Goal: Navigation & Orientation: Find specific page/section

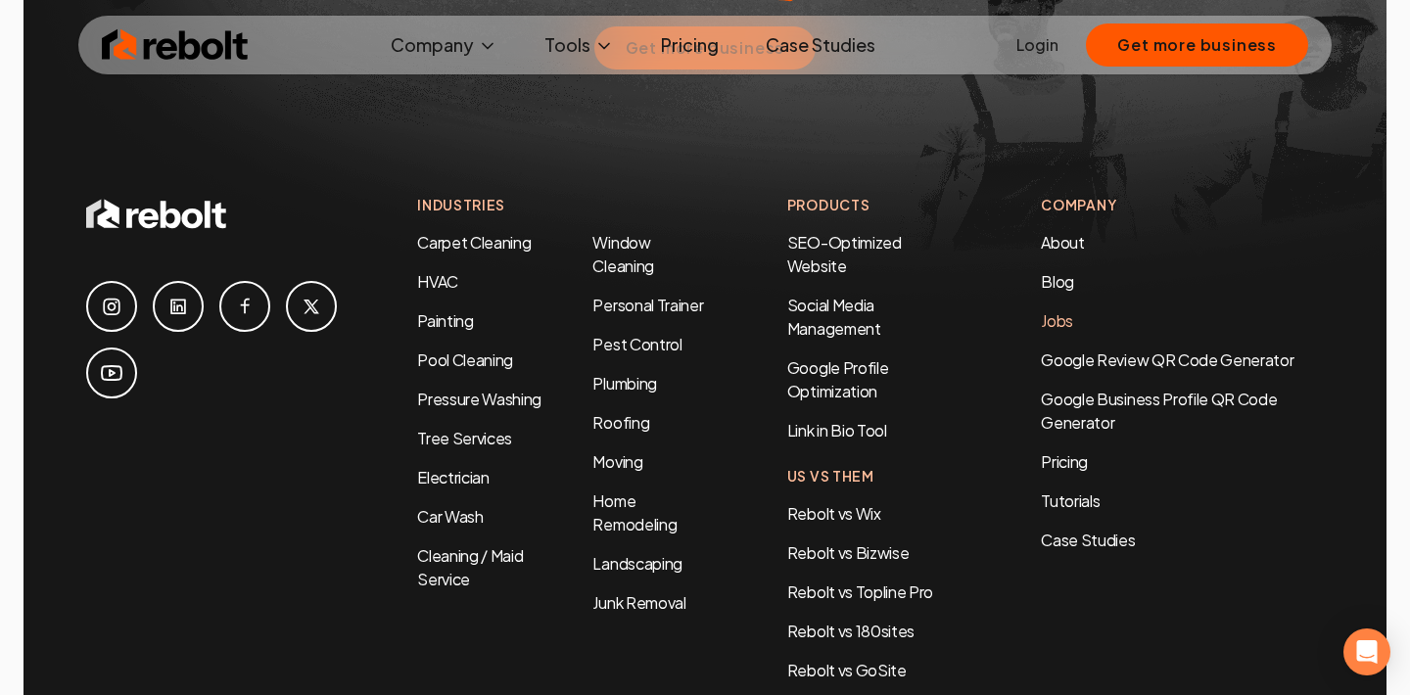
scroll to position [9378, 0]
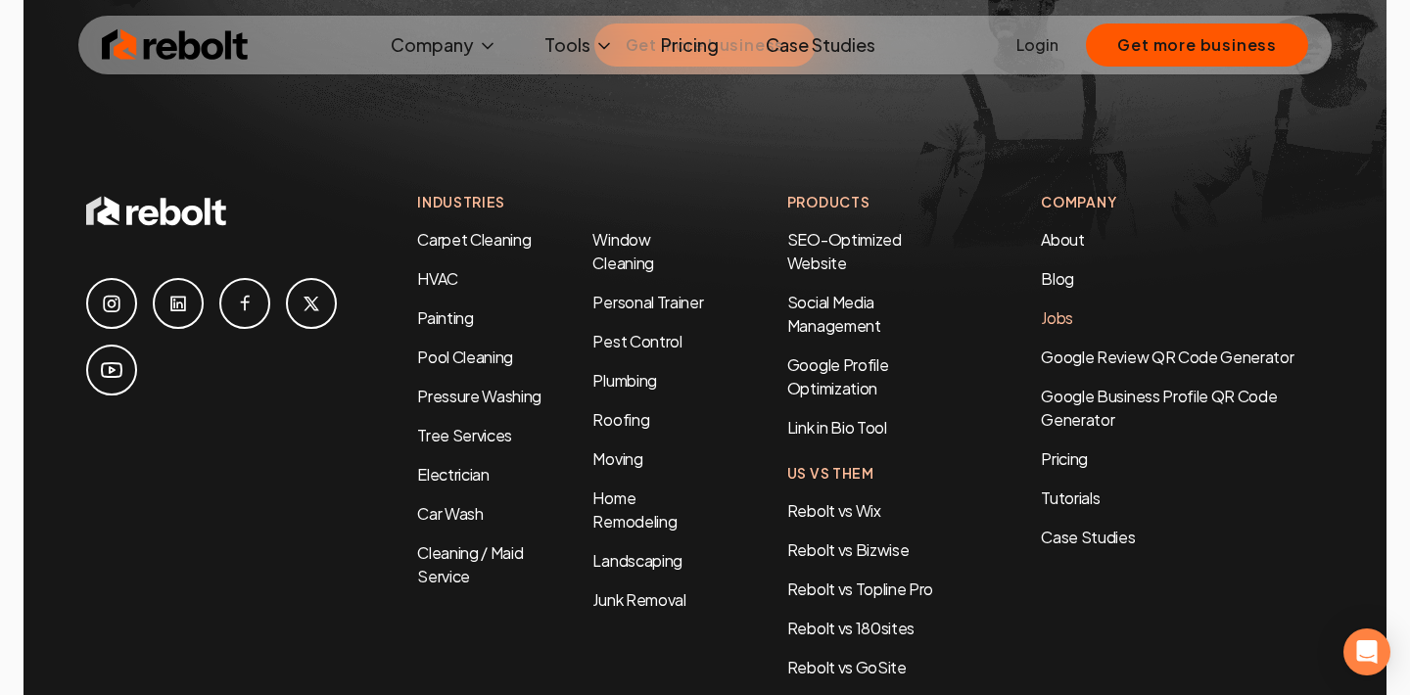
click at [1064, 307] on link "Jobs" at bounding box center [1057, 317] width 32 height 21
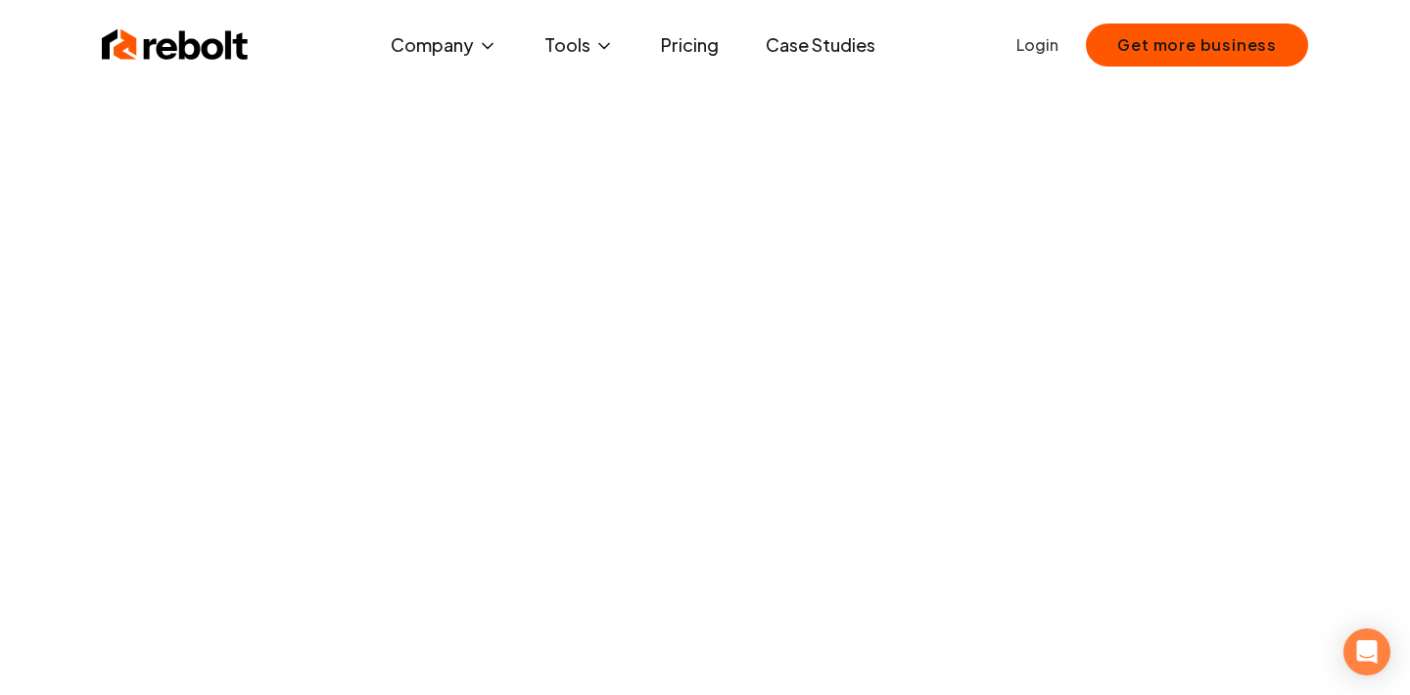
click at [207, 41] on img at bounding box center [175, 44] width 147 height 39
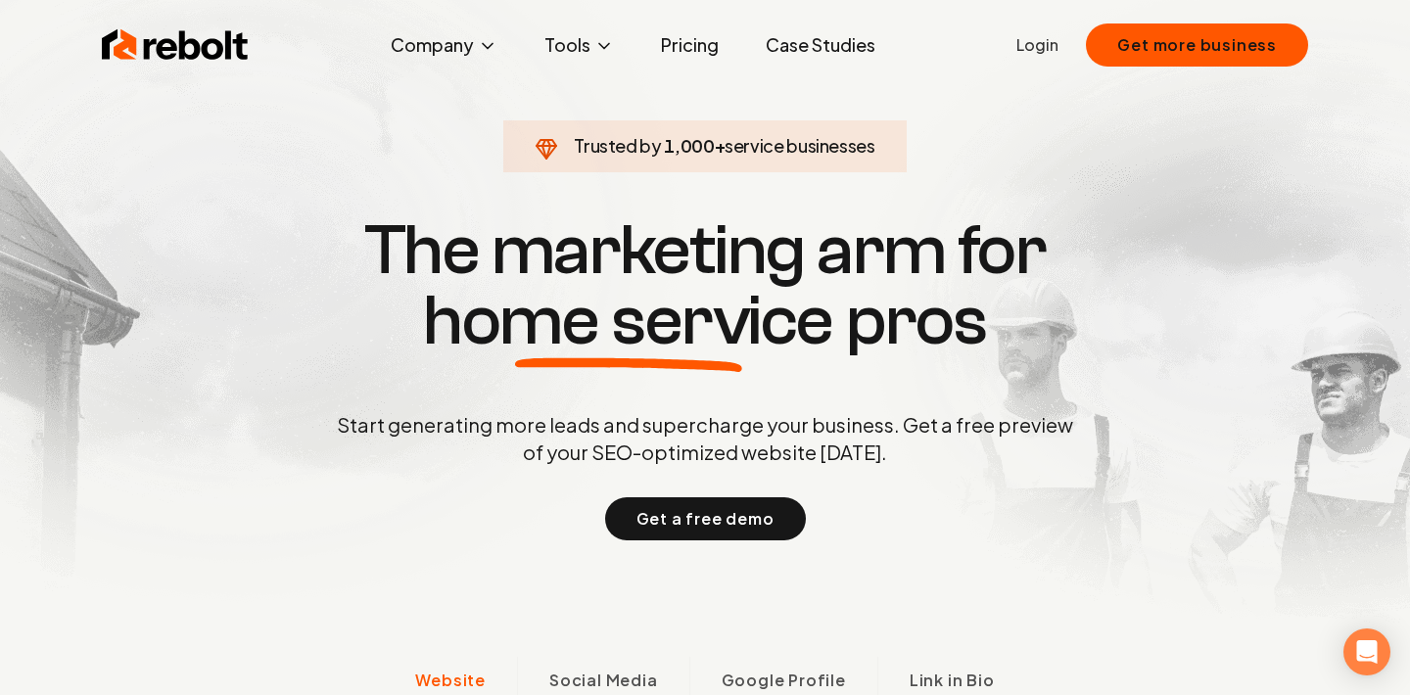
click at [699, 44] on link "Pricing" at bounding box center [689, 44] width 89 height 39
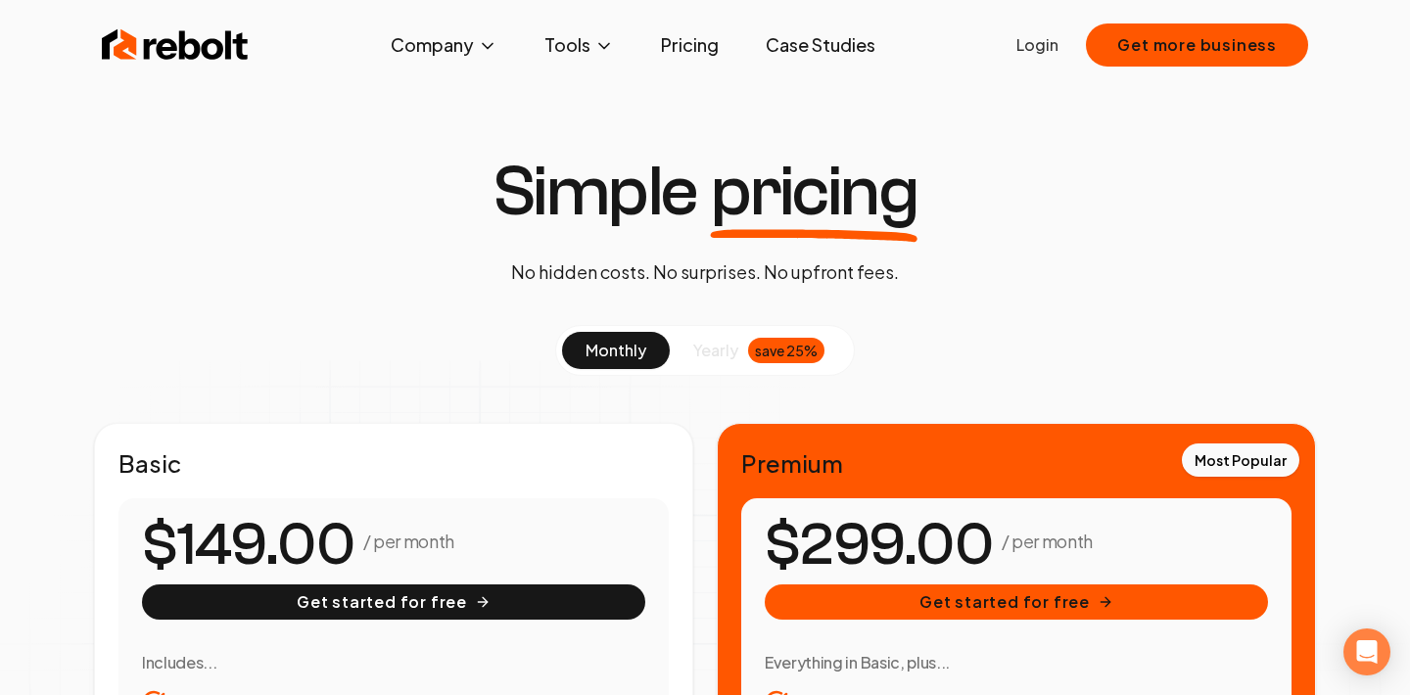
click at [160, 28] on img at bounding box center [175, 44] width 147 height 39
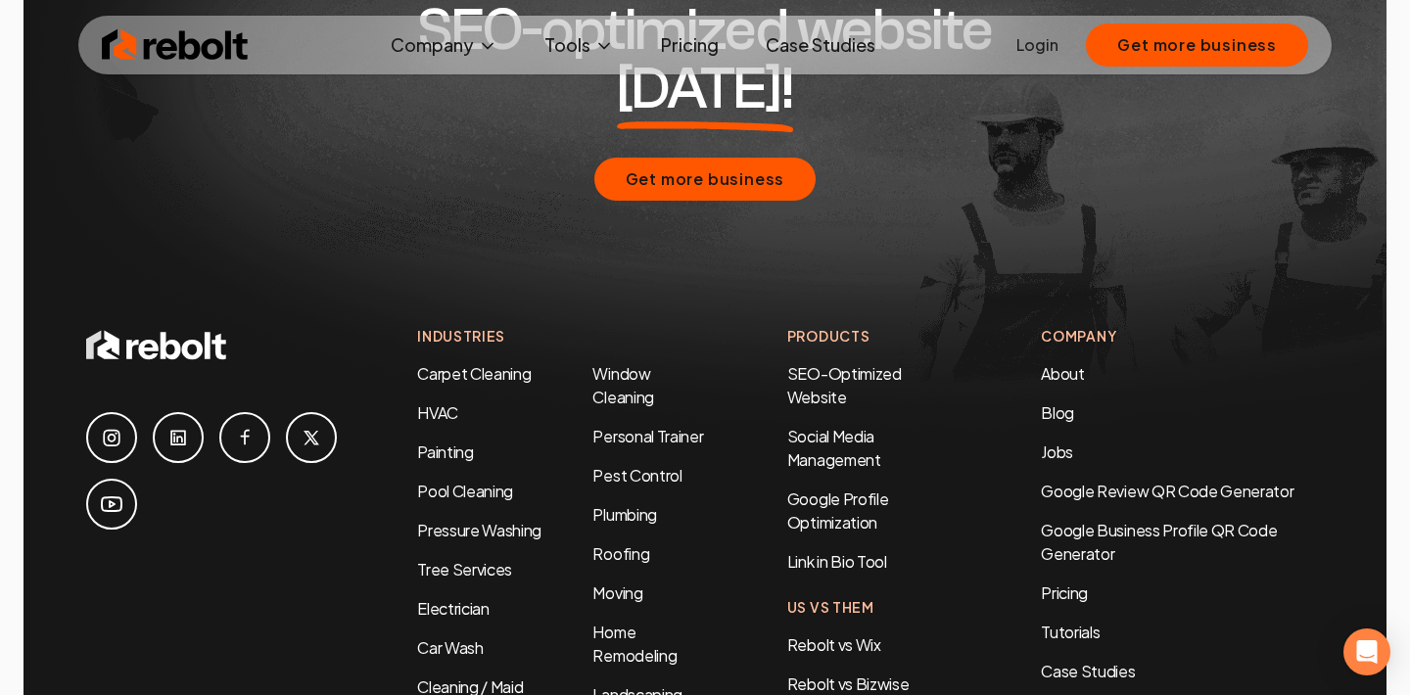
scroll to position [9324, 0]
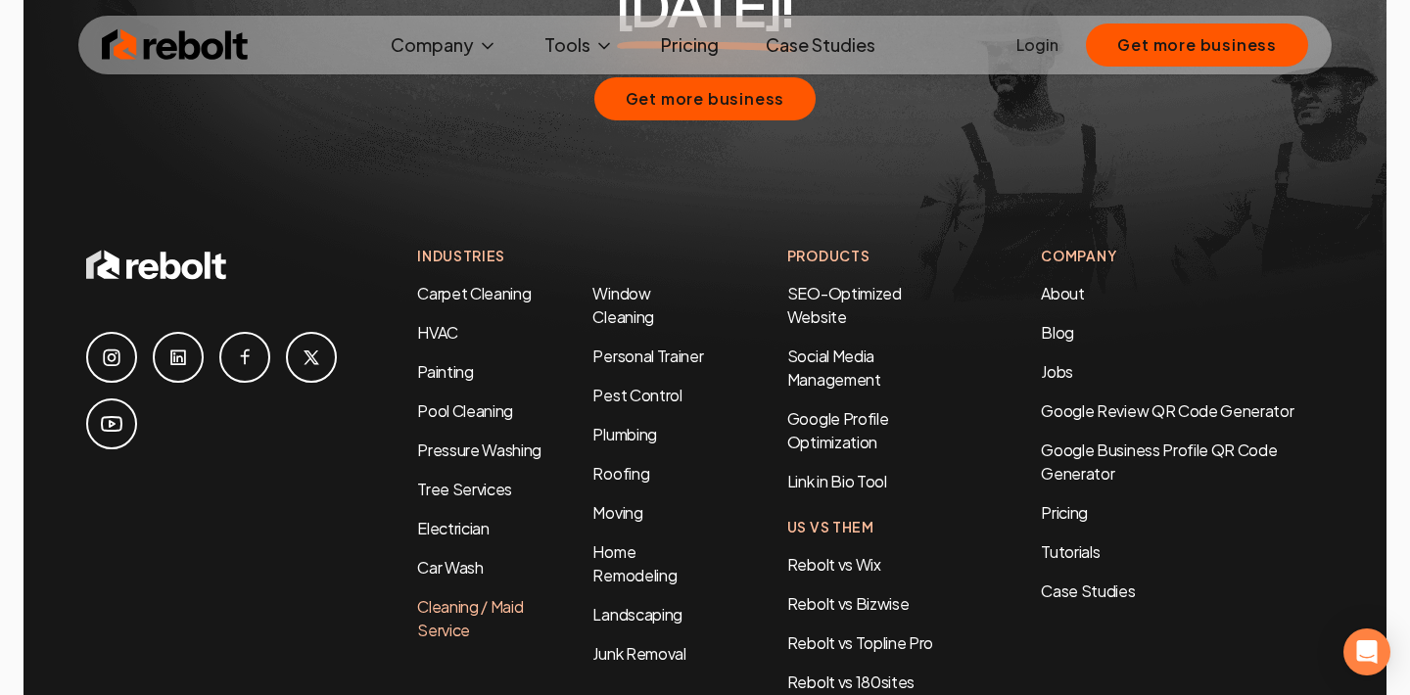
click at [454, 596] on link "Cleaning / Maid Service" at bounding box center [470, 618] width 106 height 44
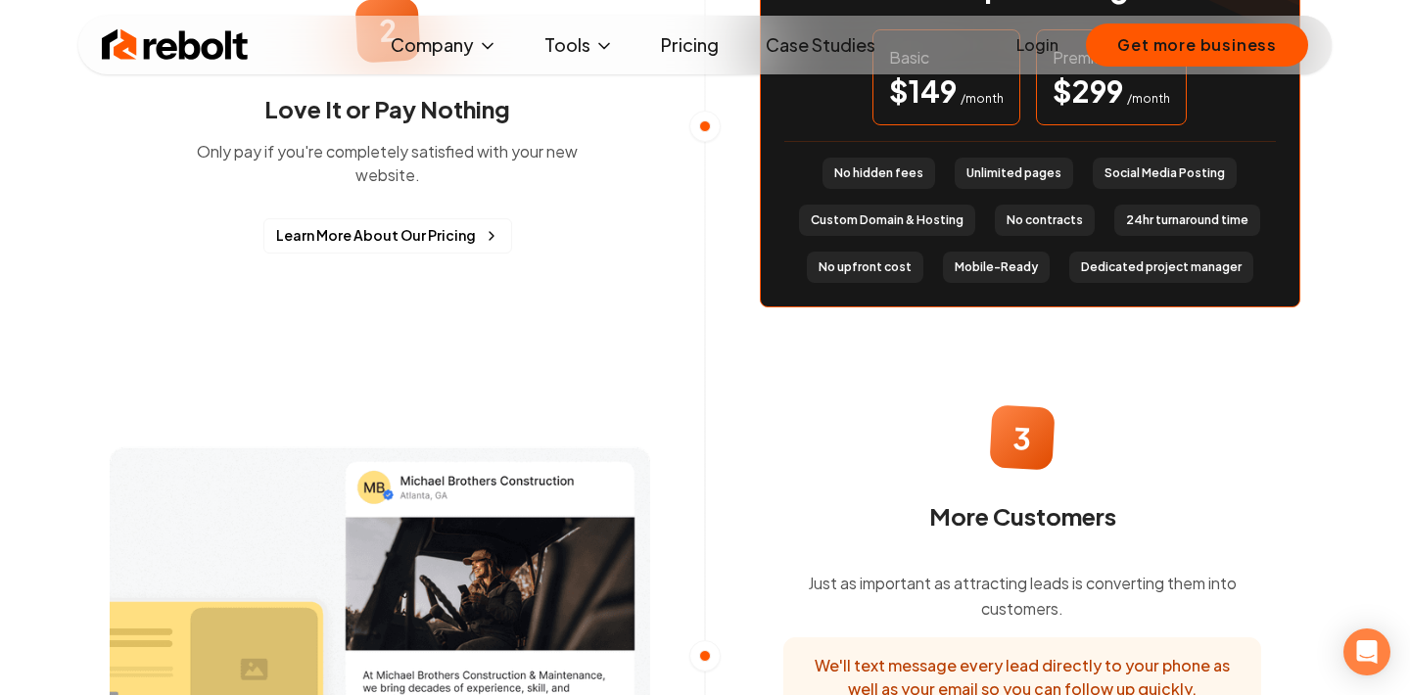
scroll to position [1982, 0]
